Goal: Information Seeking & Learning: Learn about a topic

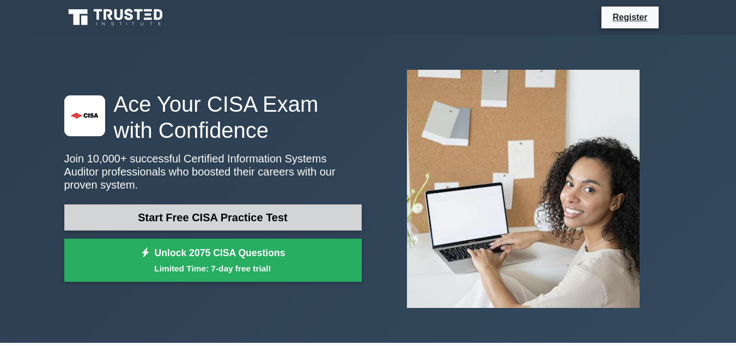
click at [203, 207] on link "Start Free CISA Practice Test" at bounding box center [212, 217] width 297 height 26
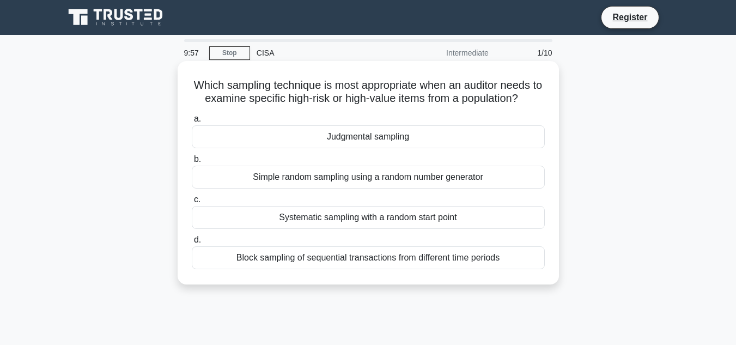
click at [414, 144] on div "Judgmental sampling" at bounding box center [368, 136] width 353 height 23
click at [192, 123] on input "a. Judgmental sampling" at bounding box center [192, 118] width 0 height 7
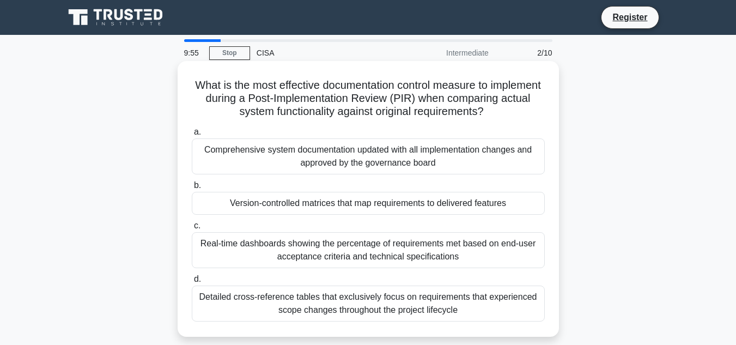
click at [351, 161] on div "Comprehensive system documentation updated with all implementation changes and …" at bounding box center [368, 156] width 353 height 36
click at [192, 136] on input "a. Comprehensive system documentation updated with all implementation changes a…" at bounding box center [192, 132] width 0 height 7
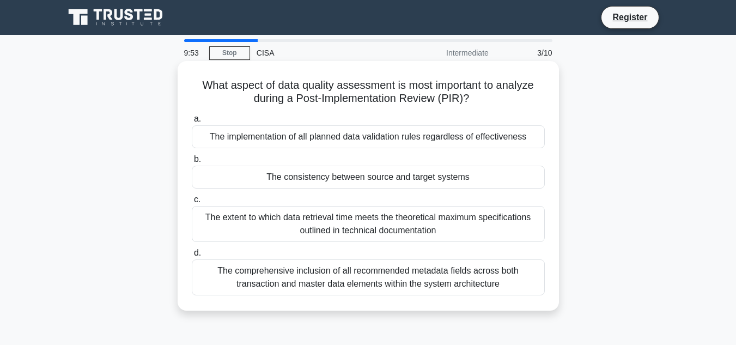
click at [332, 141] on div "The implementation of all planned data validation rules regardless of effective…" at bounding box center [368, 136] width 353 height 23
click at [192, 123] on input "a. The implementation of all planned data validation rules regardless of effect…" at bounding box center [192, 118] width 0 height 7
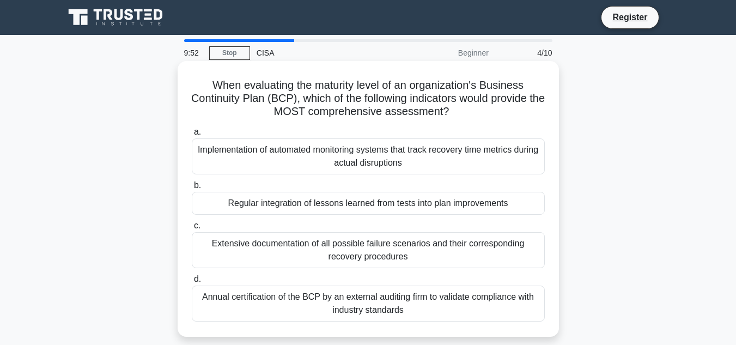
click at [357, 261] on div "Extensive documentation of all possible failure scenarios and their correspondi…" at bounding box center [368, 250] width 353 height 36
click at [192, 229] on input "c. Extensive documentation of all possible failure scenarios and their correspo…" at bounding box center [192, 225] width 0 height 7
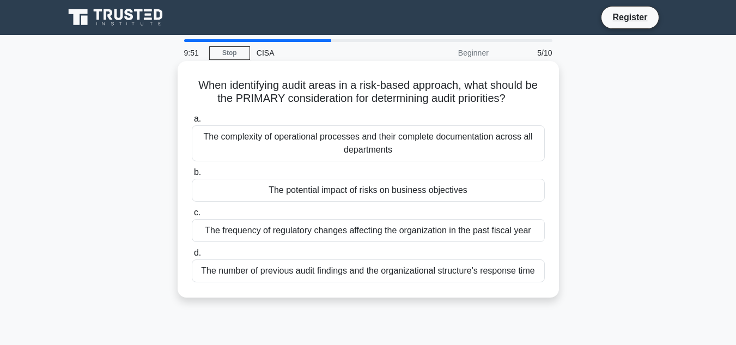
click at [360, 236] on div "The frequency of regulatory changes affecting the organization in the past fisc…" at bounding box center [368, 230] width 353 height 23
click at [192, 216] on input "c. The frequency of regulatory changes affecting the organization in the past f…" at bounding box center [192, 212] width 0 height 7
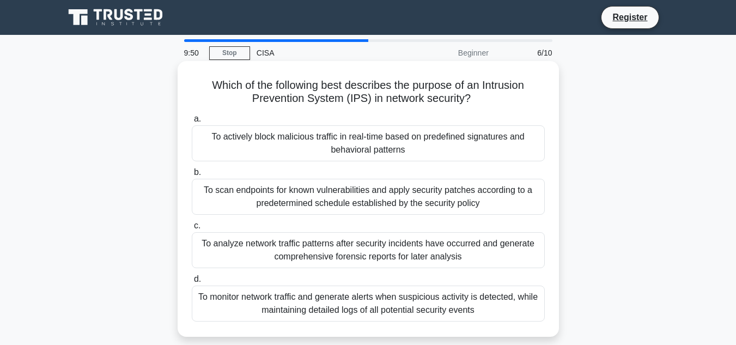
click at [303, 176] on label "b. To scan endpoints for known vulnerabilities and apply security patches accor…" at bounding box center [368, 190] width 353 height 49
click at [192, 176] on input "b. To scan endpoints for known vulnerabilities and apply security patches accor…" at bounding box center [192, 172] width 0 height 7
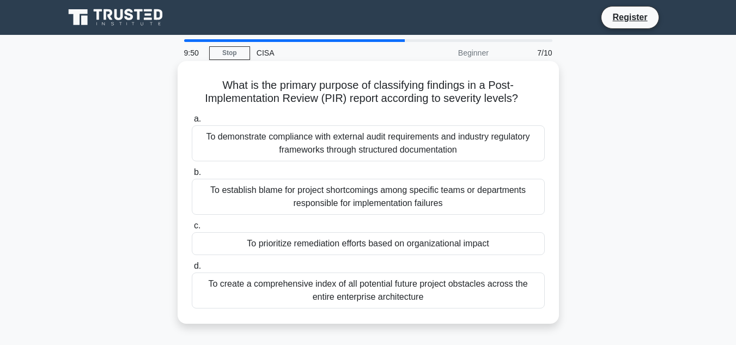
click at [303, 193] on div "To establish blame for project shortcomings among specific teams or departments…" at bounding box center [368, 197] width 353 height 36
click at [192, 176] on input "b. To establish blame for project shortcomings among specific teams or departme…" at bounding box center [192, 172] width 0 height 7
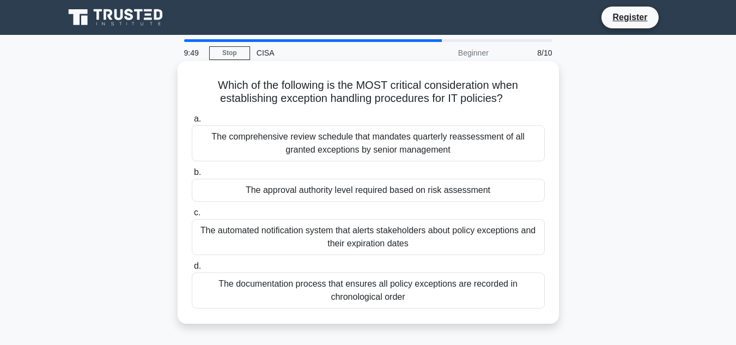
click at [405, 232] on div "The automated notification system that alerts stakeholders about policy excepti…" at bounding box center [368, 237] width 353 height 36
click at [192, 216] on input "c. The automated notification system that alerts stakeholders about policy exce…" at bounding box center [192, 212] width 0 height 7
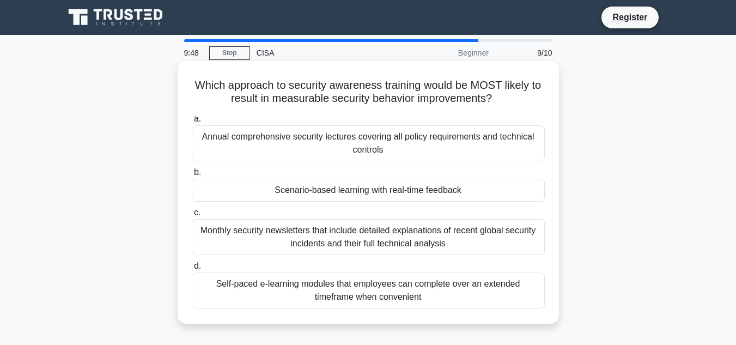
click at [382, 285] on div "Self-paced e-learning modules that employees can complete over an extended time…" at bounding box center [368, 290] width 353 height 36
click at [192, 270] on input "d. Self-paced e-learning modules that employees can complete over an extended t…" at bounding box center [192, 265] width 0 height 7
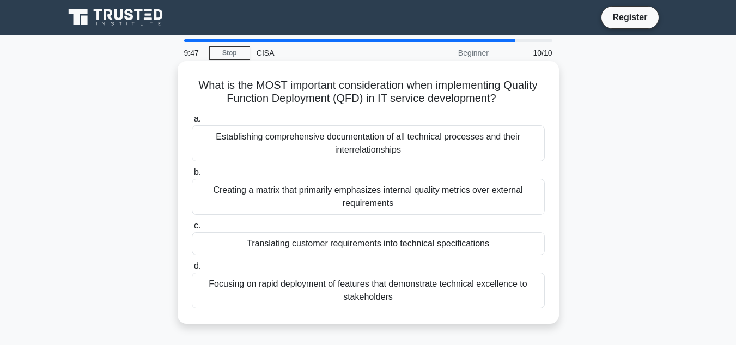
click at [392, 148] on div "Establishing comprehensive documentation of all technical processes and their i…" at bounding box center [368, 143] width 353 height 36
click at [192, 123] on input "a. Establishing comprehensive documentation of all technical processes and thei…" at bounding box center [192, 118] width 0 height 7
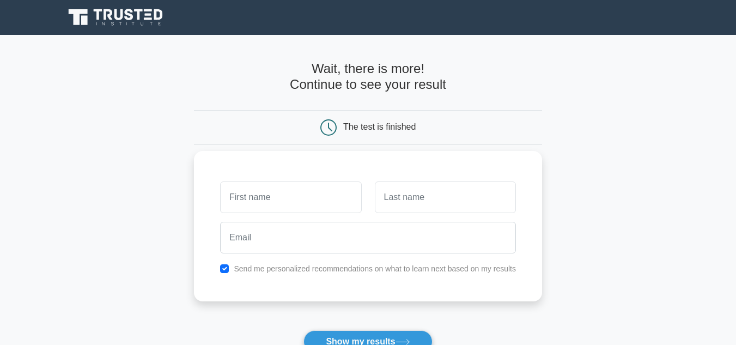
click at [300, 201] on input "text" at bounding box center [290, 197] width 141 height 32
type input "[PERSON_NAME]"
click at [420, 200] on input "text" at bounding box center [445, 197] width 141 height 32
type input "[PERSON_NAME]"
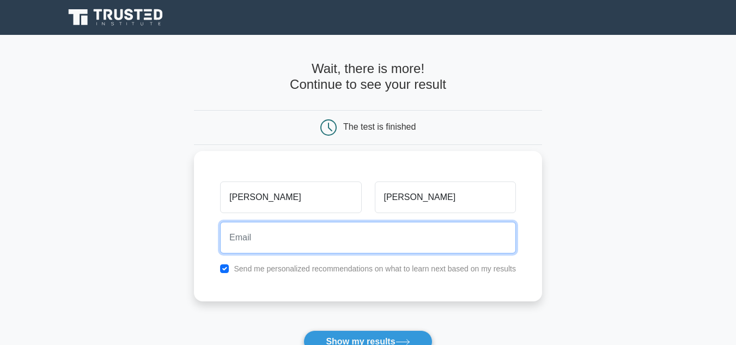
click at [353, 237] on input "email" at bounding box center [368, 238] width 296 height 32
type input "neelesh727.m@gmail.com"
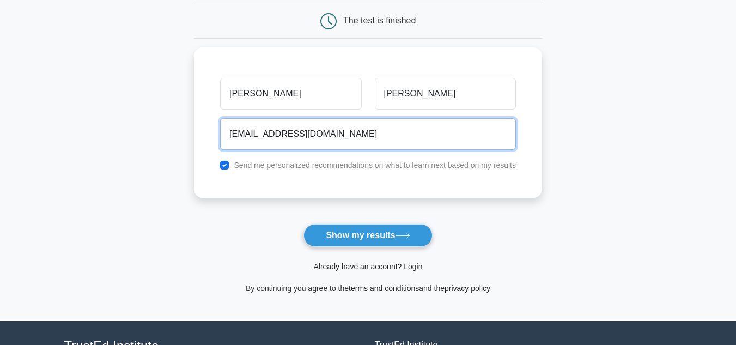
scroll to position [109, 0]
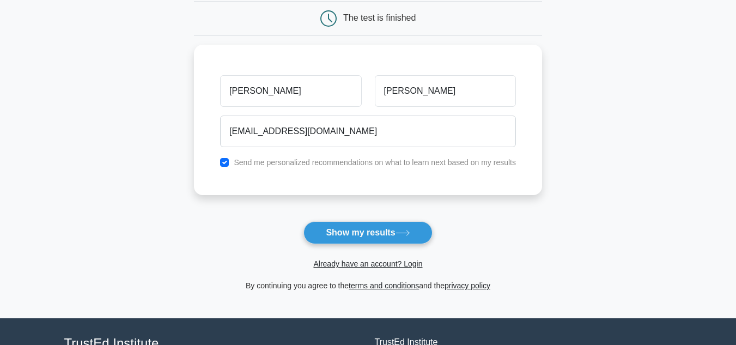
click at [375, 218] on form "Wait, there is more! Continue to see your result The test is finished Neelesh" at bounding box center [368, 122] width 348 height 340
click at [374, 230] on button "Show my results" at bounding box center [367, 232] width 129 height 23
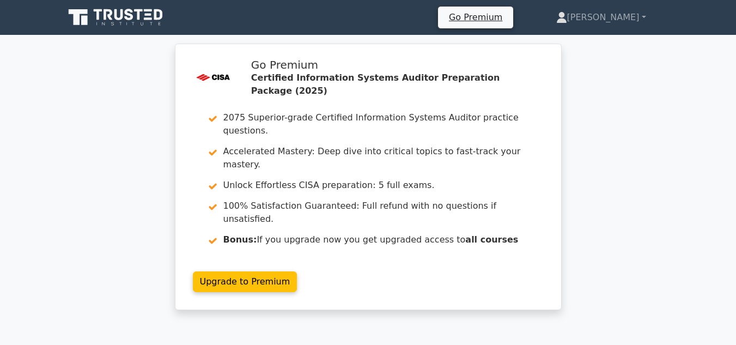
click at [101, 17] on icon at bounding box center [116, 17] width 105 height 21
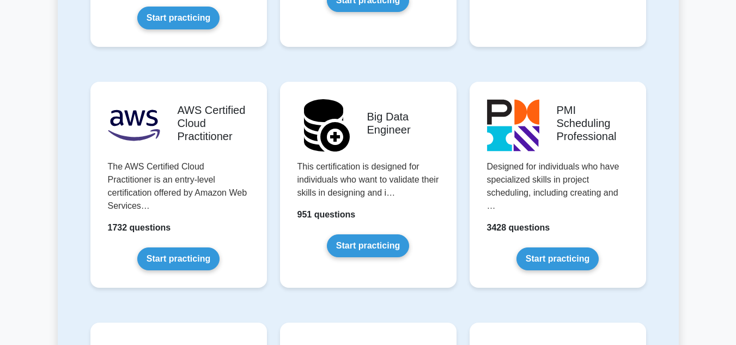
scroll to position [1851, 0]
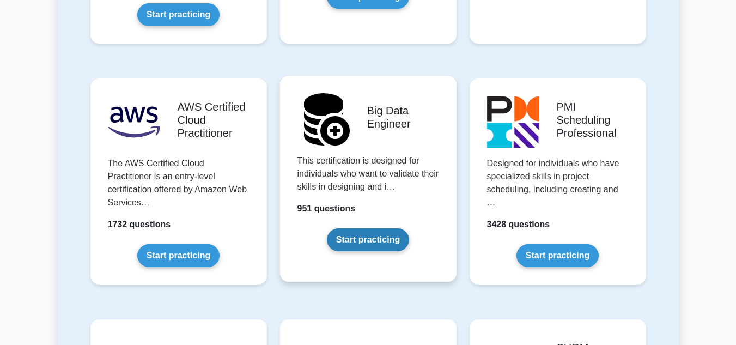
click at [377, 228] on link "Start practicing" at bounding box center [368, 239] width 82 height 23
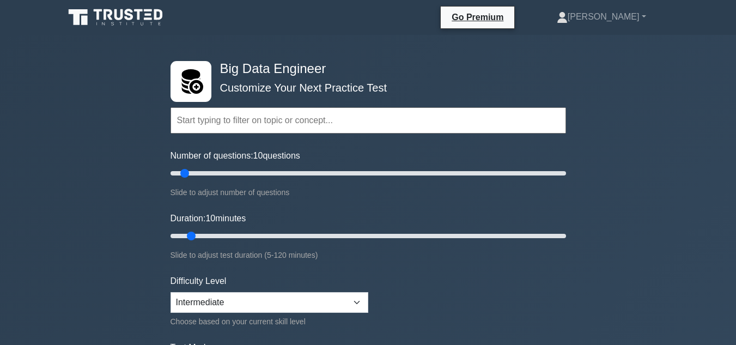
click at [272, 123] on input "text" at bounding box center [367, 120] width 395 height 26
click at [286, 121] on input "text" at bounding box center [367, 120] width 395 height 26
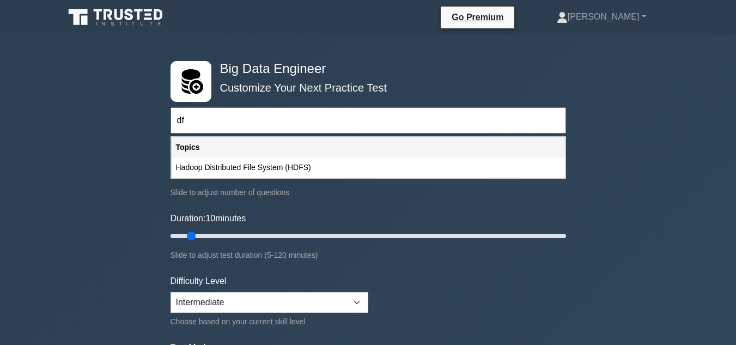
type input "d"
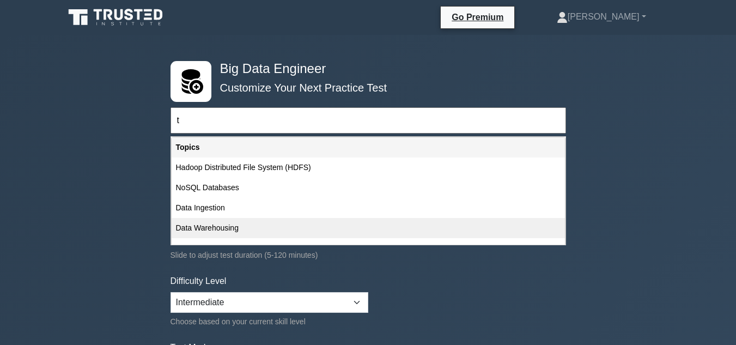
click at [216, 227] on div "Data Warehousing" at bounding box center [368, 228] width 393 height 20
type input "Data Warehousing"
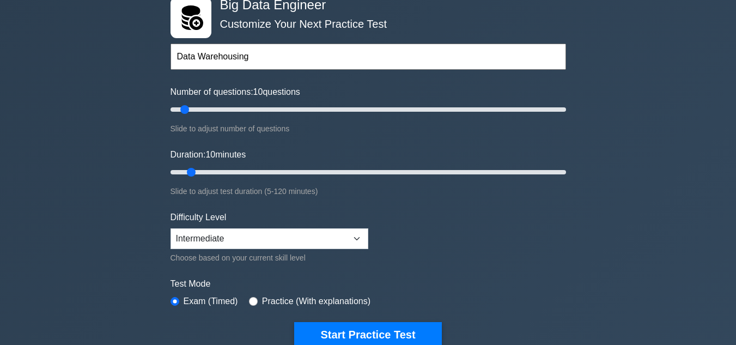
scroll to position [163, 0]
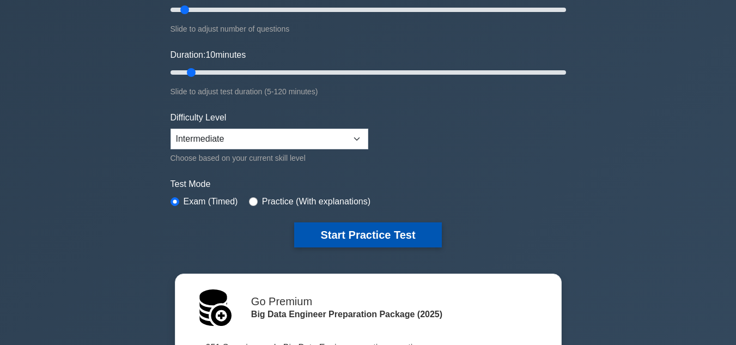
click at [348, 237] on button "Start Practice Test" at bounding box center [367, 234] width 147 height 25
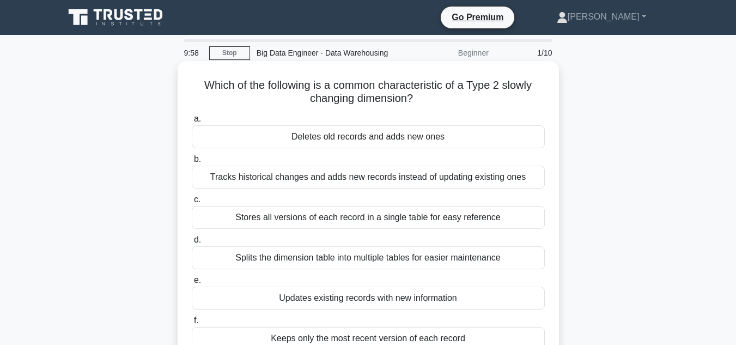
click at [323, 179] on div "Tracks historical changes and adds new records instead of updating existing ones" at bounding box center [368, 177] width 353 height 23
click at [192, 163] on input "b. Tracks historical changes and adds new records instead of updating existing …" at bounding box center [192, 159] width 0 height 7
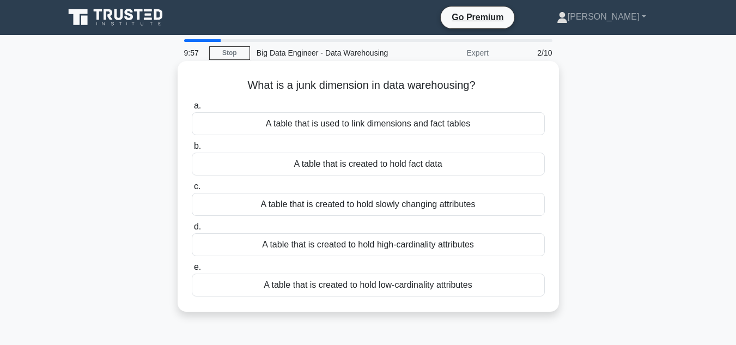
click at [315, 167] on div "A table that is created to hold fact data" at bounding box center [368, 163] width 353 height 23
click at [192, 150] on input "b. A table that is created to hold fact data" at bounding box center [192, 146] width 0 height 7
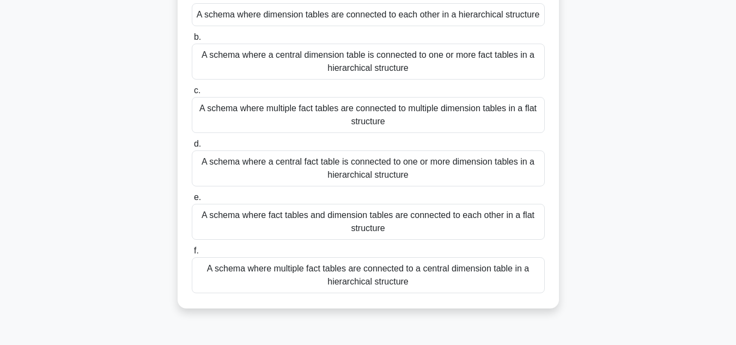
click at [325, 181] on div "A schema where a central fact table is connected to one or more dimension table…" at bounding box center [368, 168] width 353 height 36
click at [192, 148] on input "d. A schema where a central fact table is connected to one or more dimension ta…" at bounding box center [192, 143] width 0 height 7
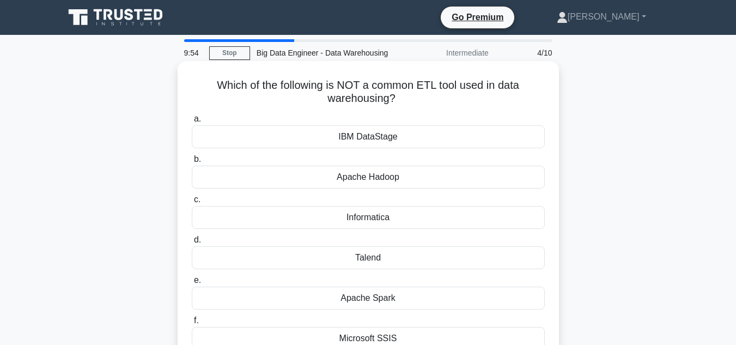
click at [412, 139] on div "IBM DataStage" at bounding box center [368, 136] width 353 height 23
click at [192, 123] on input "a. IBM DataStage" at bounding box center [192, 118] width 0 height 7
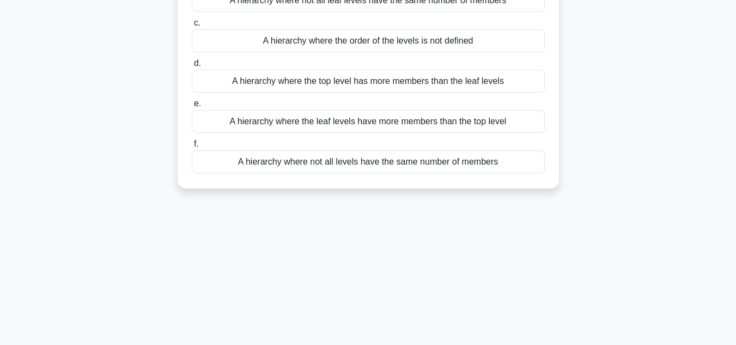
click at [383, 117] on div "A hierarchy where the leaf levels have more members than the top level" at bounding box center [368, 121] width 353 height 23
click at [192, 107] on input "e. A hierarchy where the leaf levels have more members than the top level" at bounding box center [192, 103] width 0 height 7
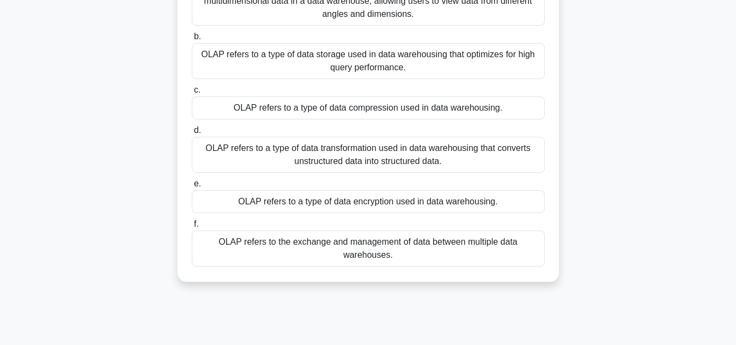
scroll to position [233, 0]
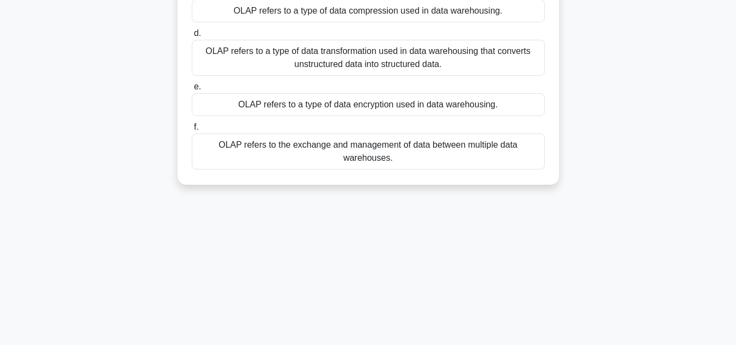
click at [387, 111] on div "OLAP refers to a type of data encryption used in data warehousing." at bounding box center [368, 104] width 353 height 23
click at [192, 90] on input "e. OLAP refers to a type of data encryption used in data warehousing." at bounding box center [192, 86] width 0 height 7
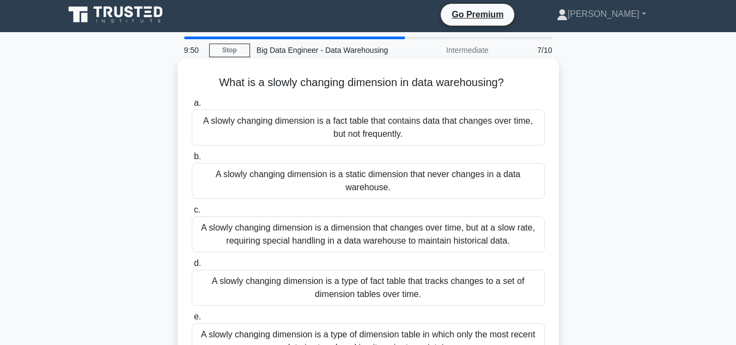
scroll to position [0, 0]
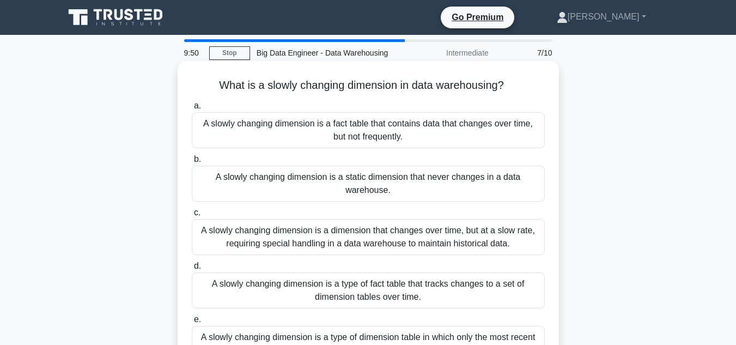
click at [366, 188] on div "A slowly changing dimension is a static dimension that never changes in a data …" at bounding box center [368, 184] width 353 height 36
click at [192, 163] on input "b. A slowly changing dimension is a static dimension that never changes in a da…" at bounding box center [192, 159] width 0 height 7
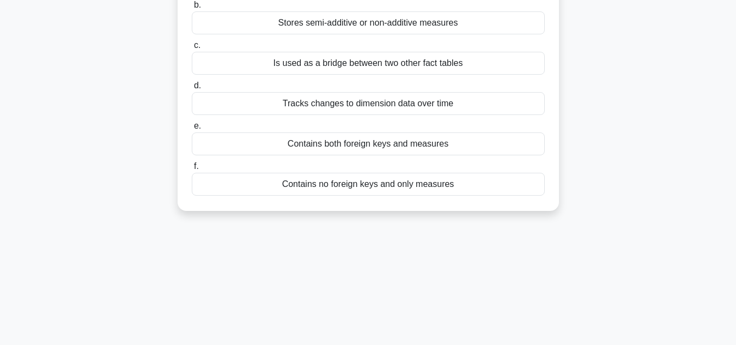
scroll to position [163, 0]
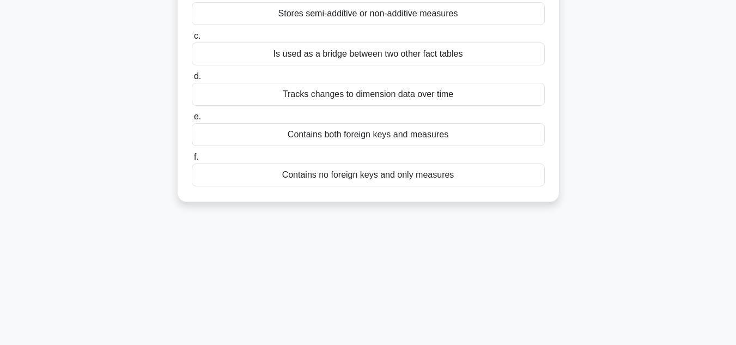
click at [341, 138] on div "Contains both foreign keys and measures" at bounding box center [368, 134] width 353 height 23
click at [192, 120] on input "e. Contains both foreign keys and measures" at bounding box center [192, 116] width 0 height 7
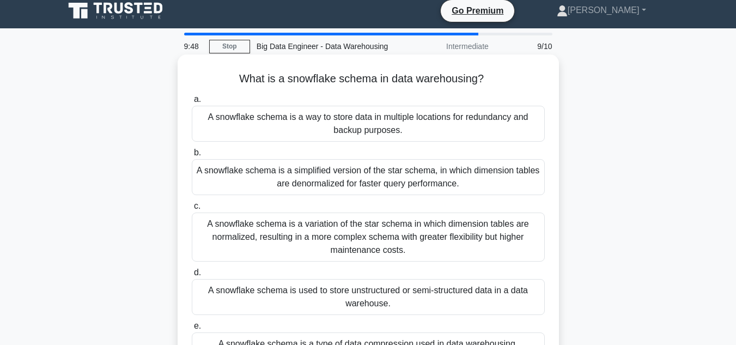
scroll to position [0, 0]
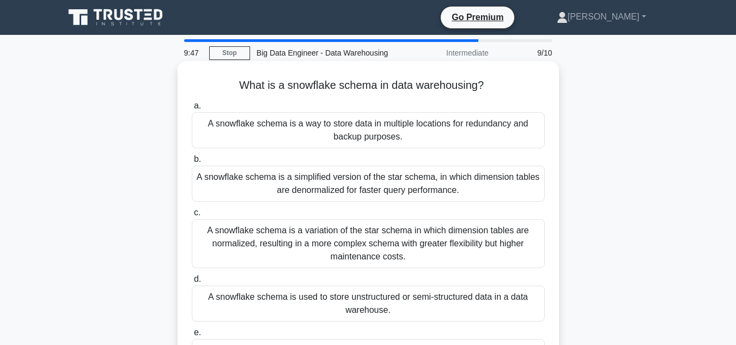
click at [364, 138] on div "A snowflake schema is a way to store data in multiple locations for redundancy …" at bounding box center [368, 130] width 353 height 36
click at [192, 109] on input "a. A snowflake schema is a way to store data in multiple locations for redundan…" at bounding box center [192, 105] width 0 height 7
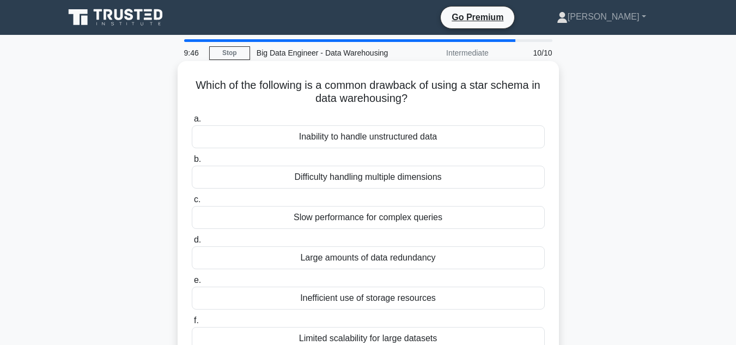
click at [360, 181] on div "Difficulty handling multiple dimensions" at bounding box center [368, 177] width 353 height 23
click at [192, 163] on input "b. Difficulty handling multiple dimensions" at bounding box center [192, 159] width 0 height 7
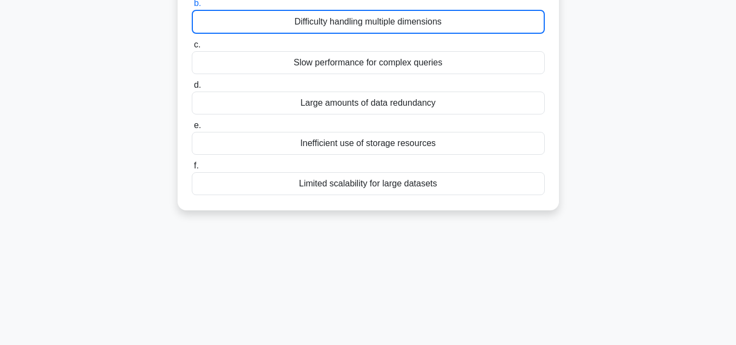
scroll to position [218, 0]
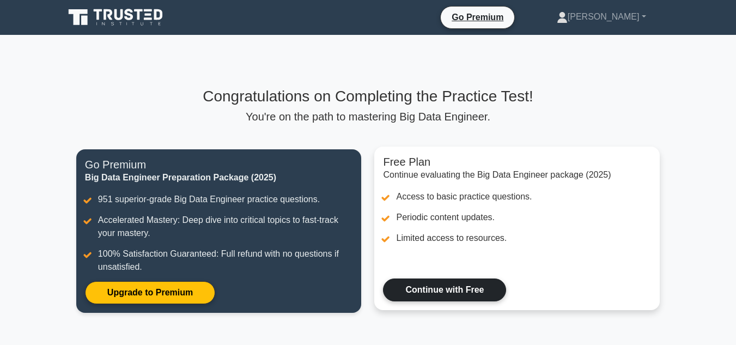
click at [444, 292] on link "Continue with Free" at bounding box center [444, 289] width 123 height 23
